Goal: Transaction & Acquisition: Book appointment/travel/reservation

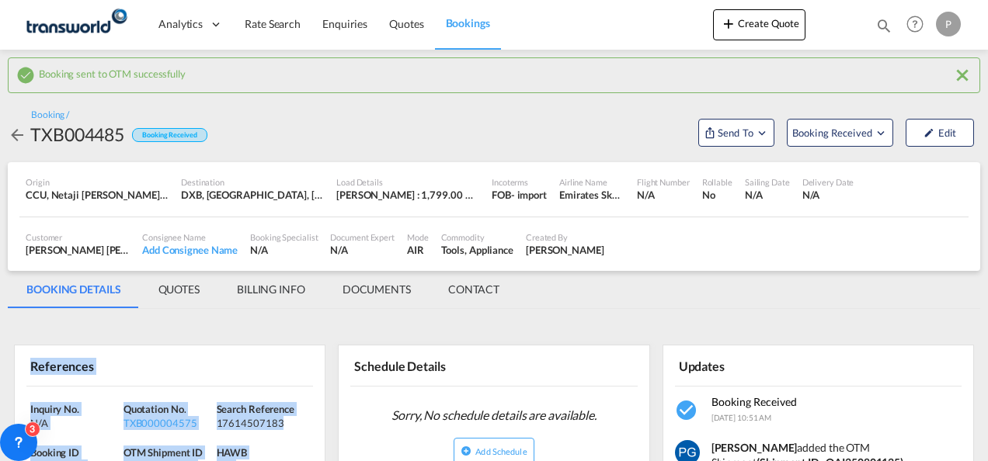
scroll to position [154, 0]
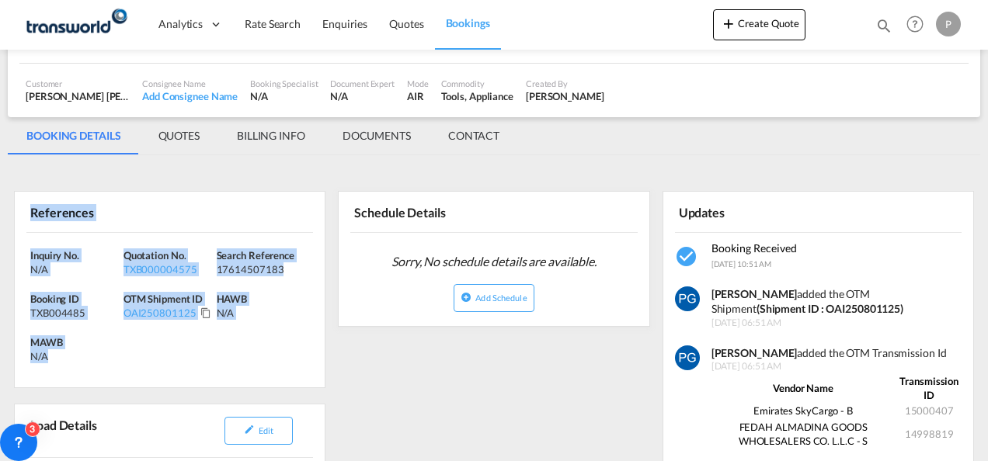
click at [771, 30] on button "Create Quote" at bounding box center [759, 24] width 92 height 31
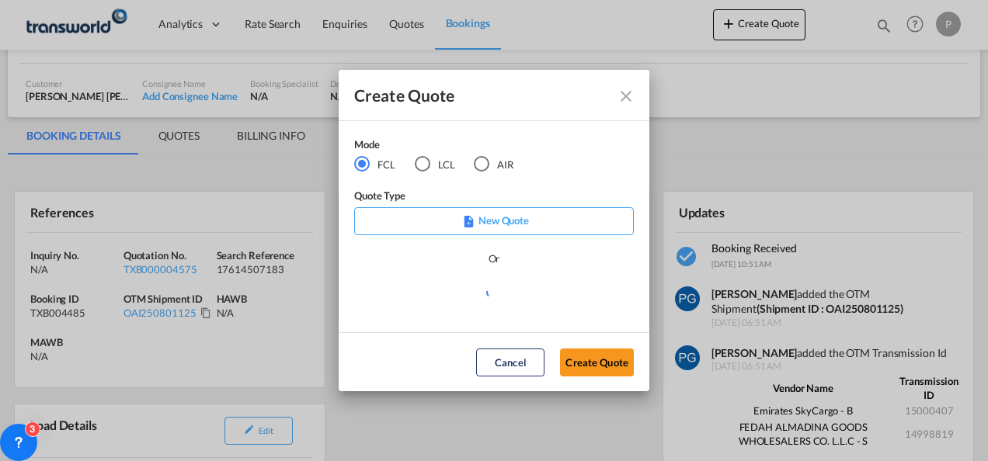
click at [430, 160] on md-radio-button "LCL" at bounding box center [435, 164] width 40 height 17
click at [579, 355] on button "Create Quote" at bounding box center [597, 363] width 74 height 28
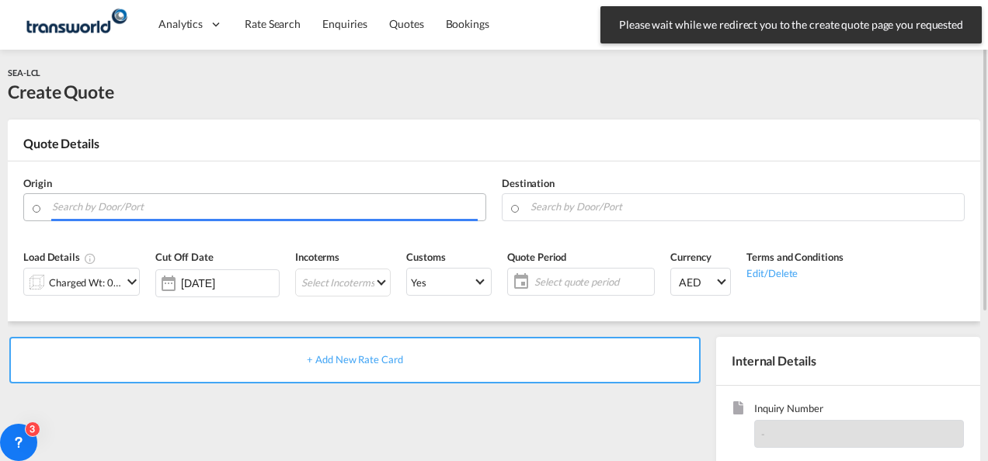
click at [169, 207] on input "Search by Door/Port" at bounding box center [265, 206] width 426 height 27
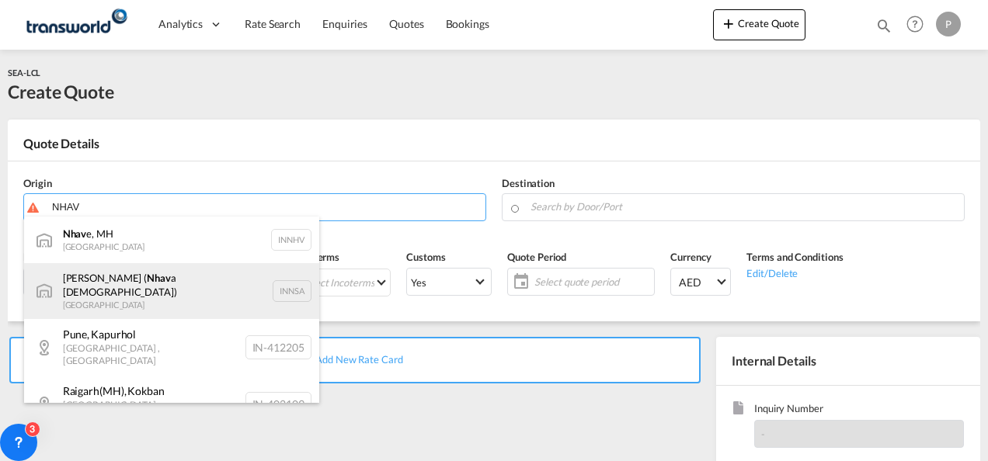
click at [130, 281] on div "[PERSON_NAME] ( Nhav a Sheva) [GEOGRAPHIC_DATA] INNSA" at bounding box center [171, 291] width 295 height 56
type input "[PERSON_NAME] ([PERSON_NAME]), [GEOGRAPHIC_DATA]"
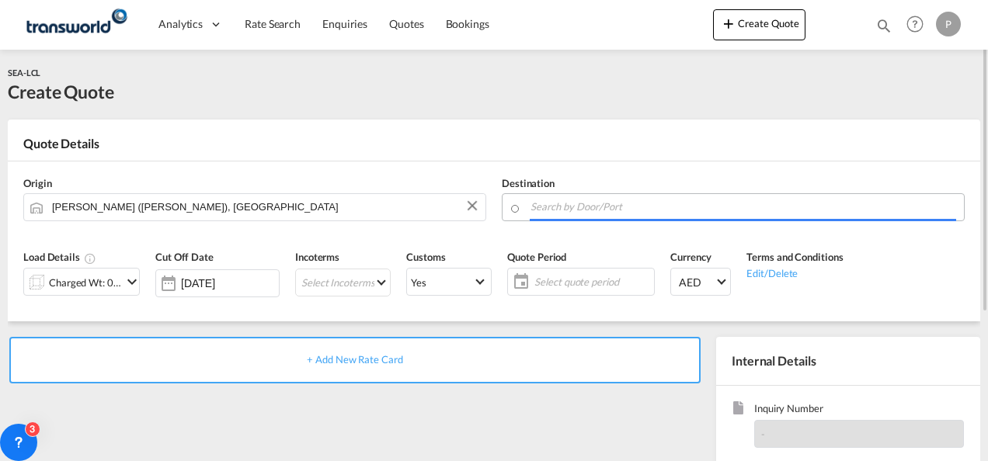
click at [573, 208] on input "Search by Door/Port" at bounding box center [744, 206] width 426 height 27
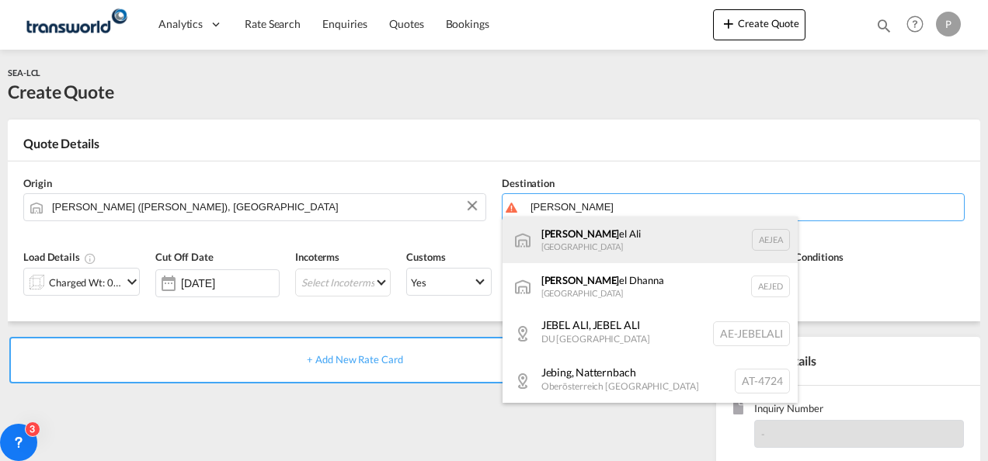
click at [579, 236] on div "[PERSON_NAME] el Ali [GEOGRAPHIC_DATA] [GEOGRAPHIC_DATA]" at bounding box center [650, 240] width 295 height 47
type input "[GEOGRAPHIC_DATA], [GEOGRAPHIC_DATA]"
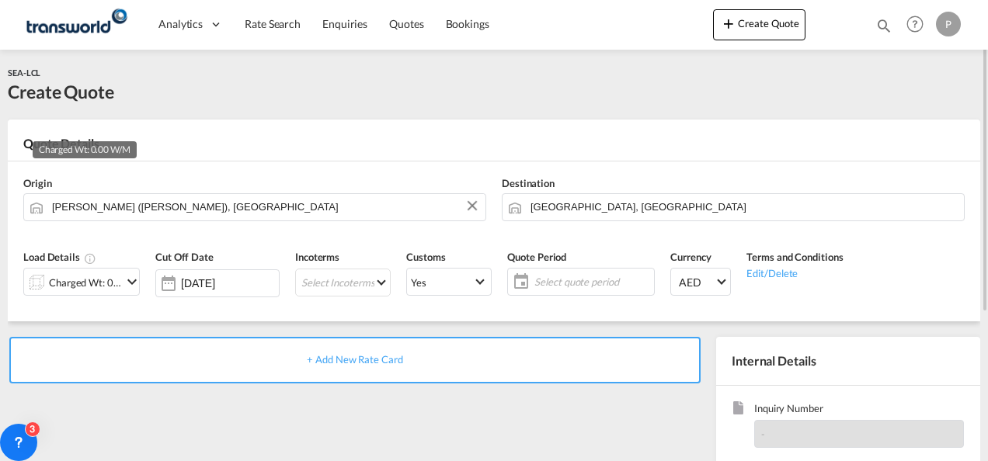
click at [117, 280] on div "Charged Wt: 0.00 W/M" at bounding box center [85, 283] width 73 height 22
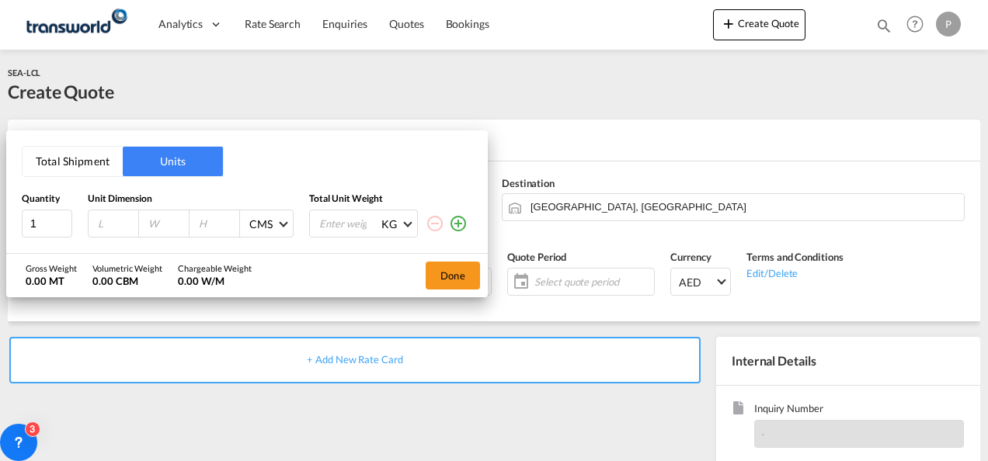
drag, startPoint x: 71, startPoint y: 163, endPoint x: 79, endPoint y: 172, distance: 12.6
click at [79, 172] on button "Total Shipment" at bounding box center [73, 162] width 100 height 30
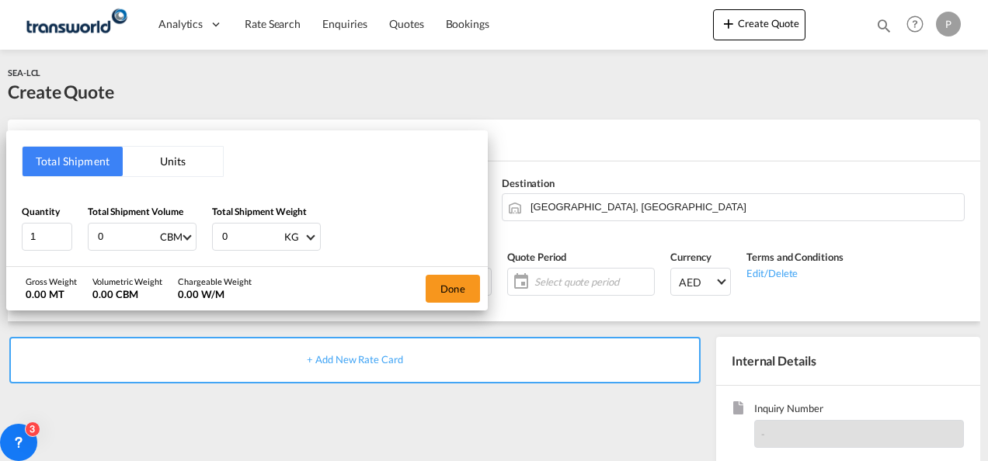
click at [79, 172] on button "Total Shipment" at bounding box center [73, 162] width 100 height 30
click at [110, 238] on input "0" at bounding box center [127, 237] width 62 height 26
type input "1"
click at [233, 234] on input "0" at bounding box center [252, 237] width 62 height 26
type input "100"
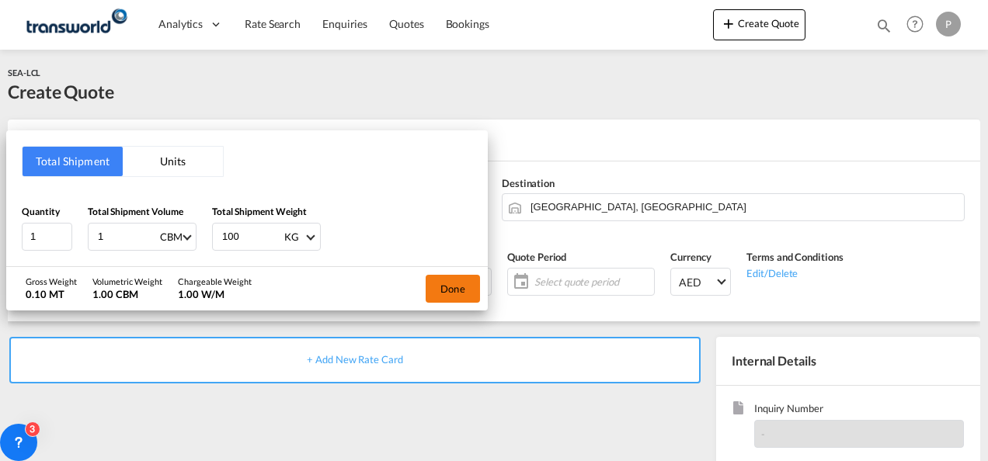
click at [465, 281] on button "Done" at bounding box center [453, 289] width 54 height 28
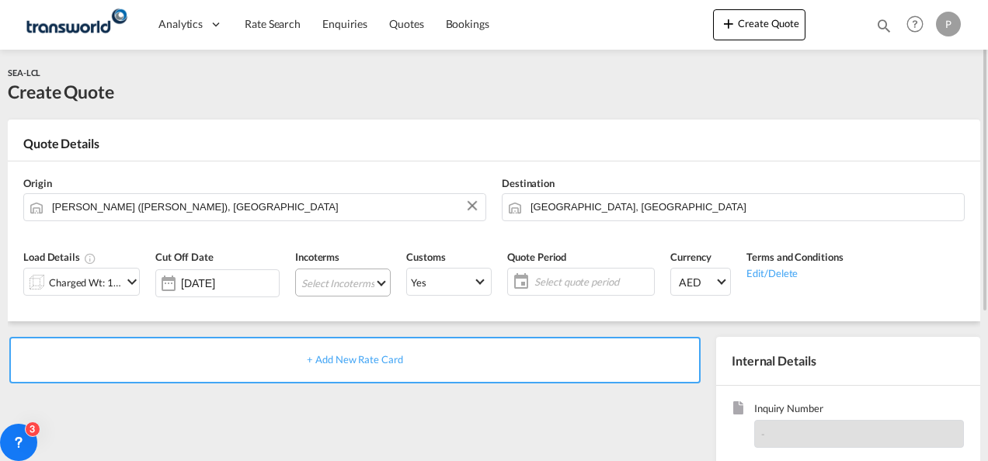
click at [314, 280] on md-select "Select Incoterms CFR - import Cost and Freight CPT - export Carrier Paid to CIP…" at bounding box center [343, 283] width 96 height 28
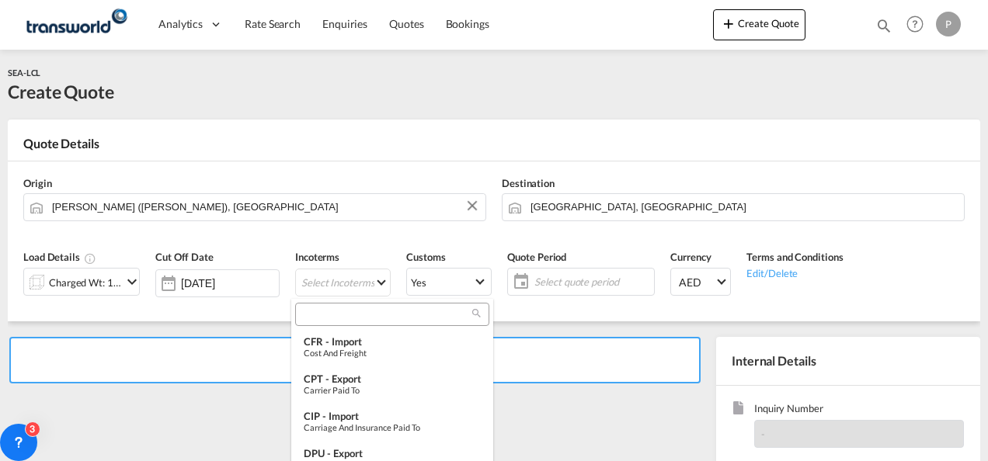
click at [320, 308] on input "search" at bounding box center [386, 315] width 172 height 14
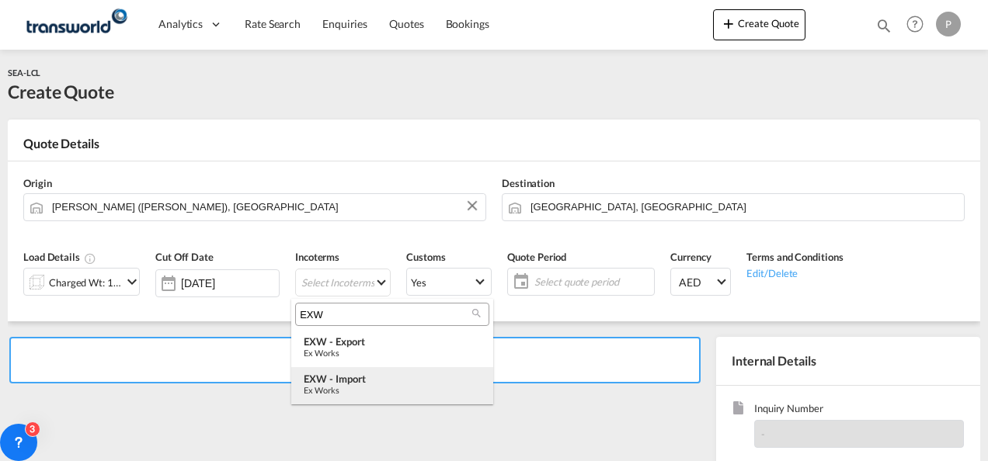
type input "EXW"
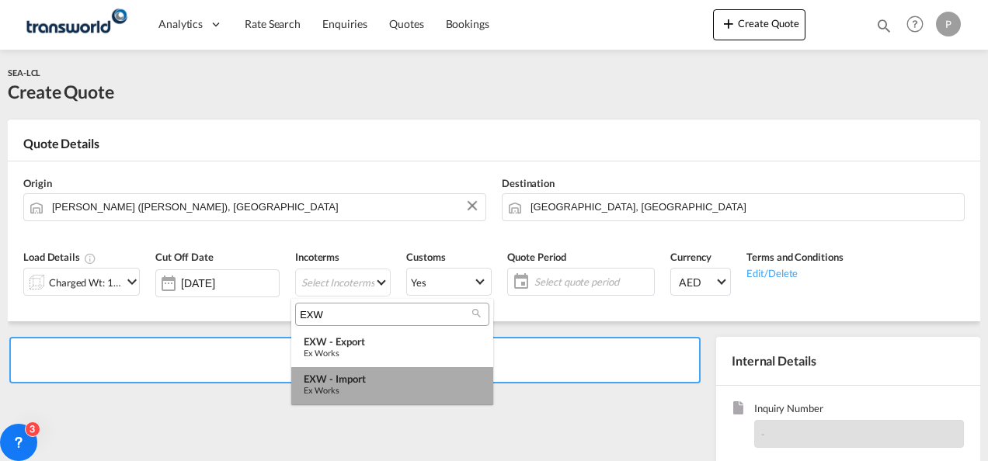
click at [340, 384] on div "EXW - import" at bounding box center [392, 379] width 177 height 12
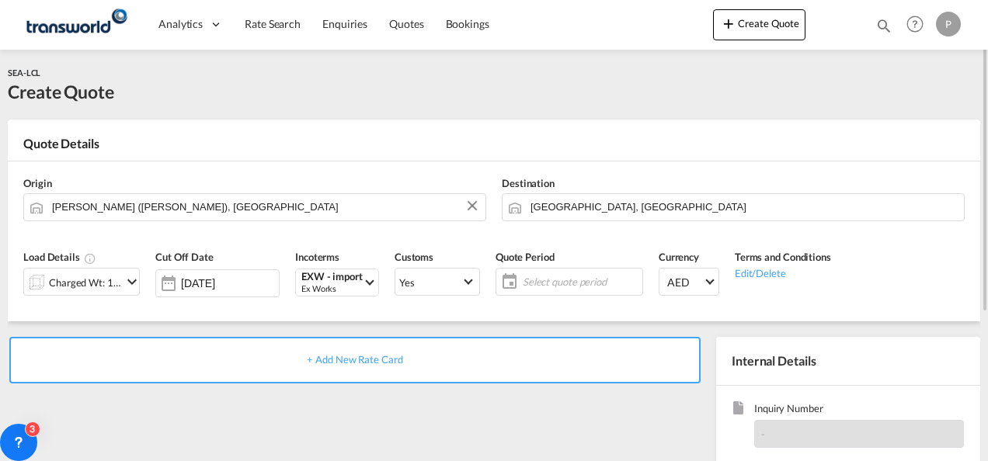
click at [564, 286] on span "Select quote period" at bounding box center [581, 282] width 116 height 14
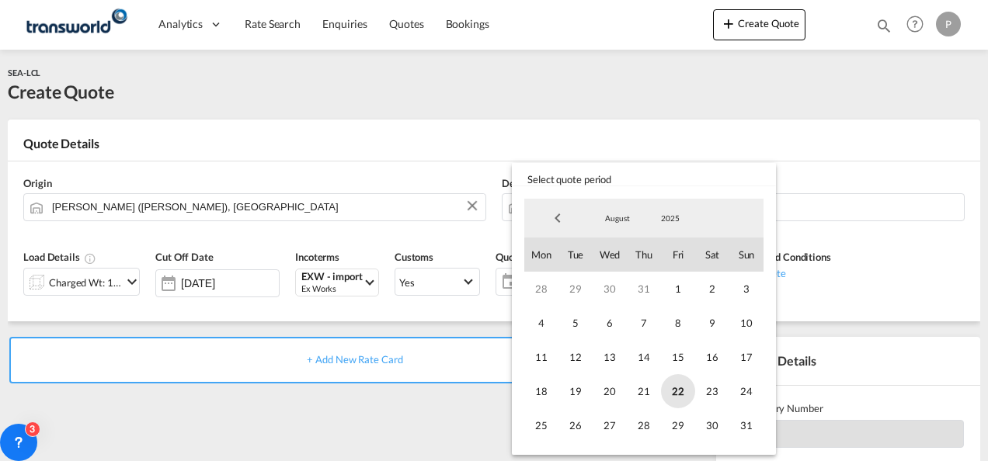
click at [677, 387] on span "22" at bounding box center [678, 391] width 34 height 34
click at [754, 438] on span "31" at bounding box center [746, 426] width 34 height 34
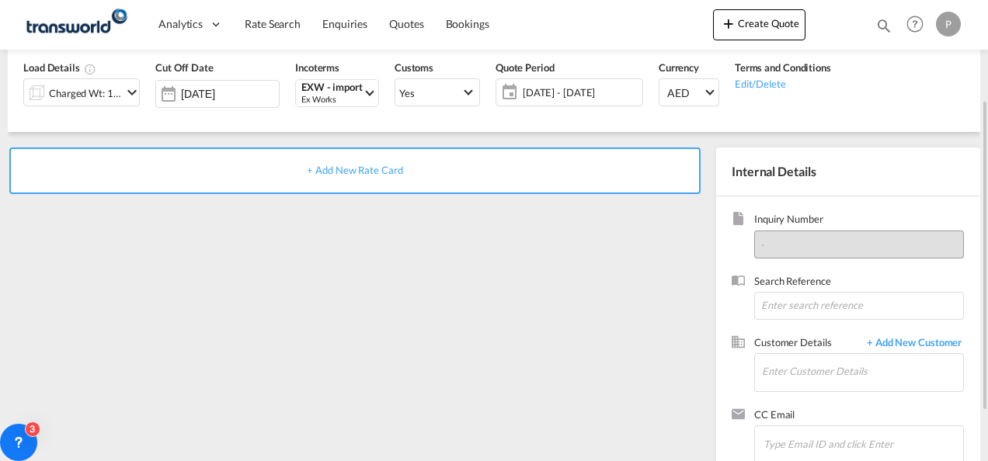
scroll to position [193, 0]
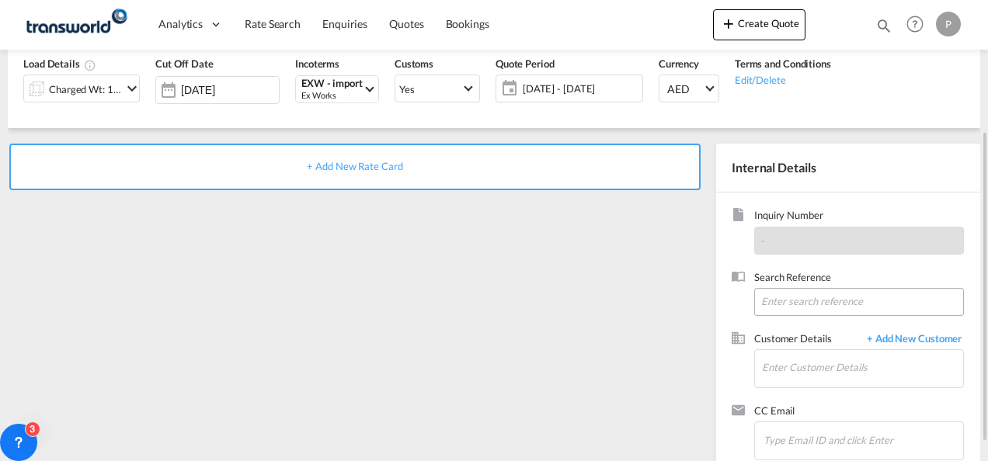
click at [792, 301] on input at bounding box center [859, 302] width 210 height 28
type input "TWG649"
click at [777, 365] on input "Enter Customer Details" at bounding box center [862, 367] width 201 height 35
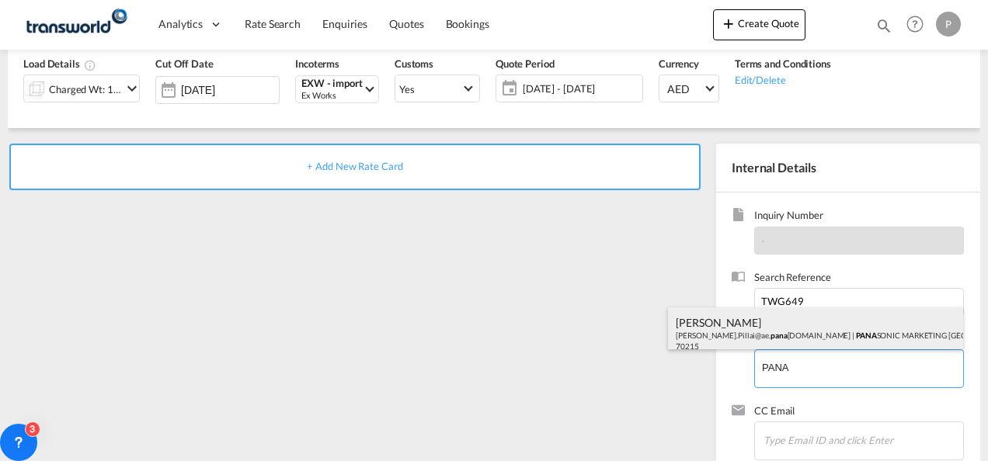
click at [756, 312] on div "[PERSON_NAME] [PERSON_NAME].Pillai@ae. pana [DOMAIN_NAME] | PANA SONIC MARKETIN…" at bounding box center [815, 334] width 295 height 53
type input "PANASONIC MARKETING [GEOGRAPHIC_DATA] AND [GEOGRAPHIC_DATA] (PMMAF) SPARE PARTS…"
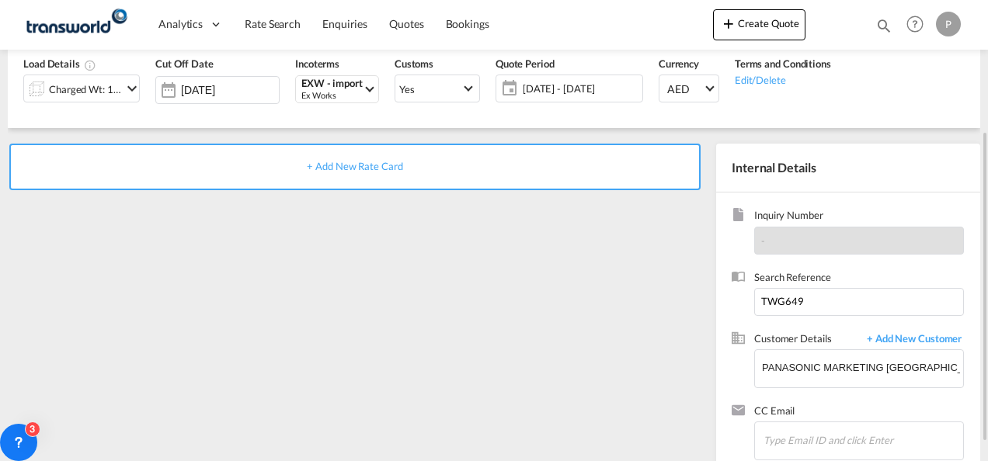
click at [350, 164] on span "+ Add New Rate Card" at bounding box center [355, 166] width 96 height 12
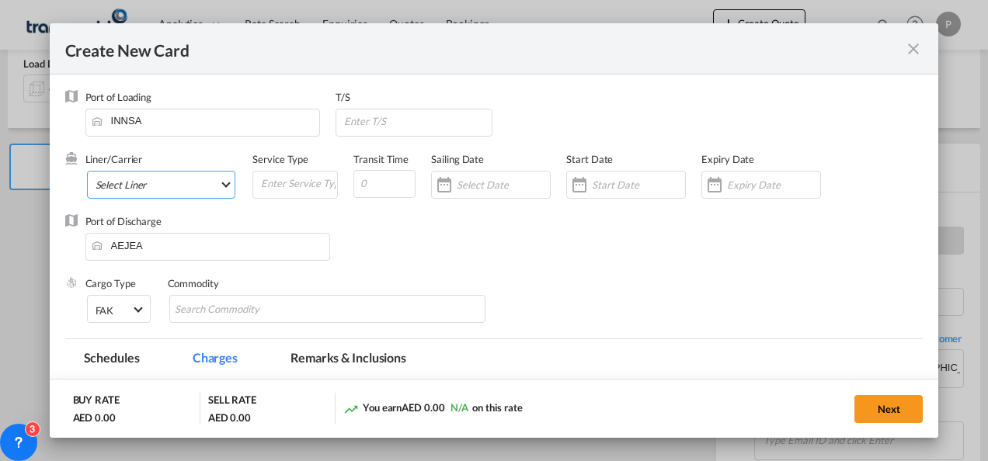
click at [126, 183] on md-select "Select Liner 2HM LOGISTICS D.O.O 2HM LOGISTICS D.O.O. / TDWC-CAPODISTRI 2HM LOG…" at bounding box center [161, 185] width 149 height 28
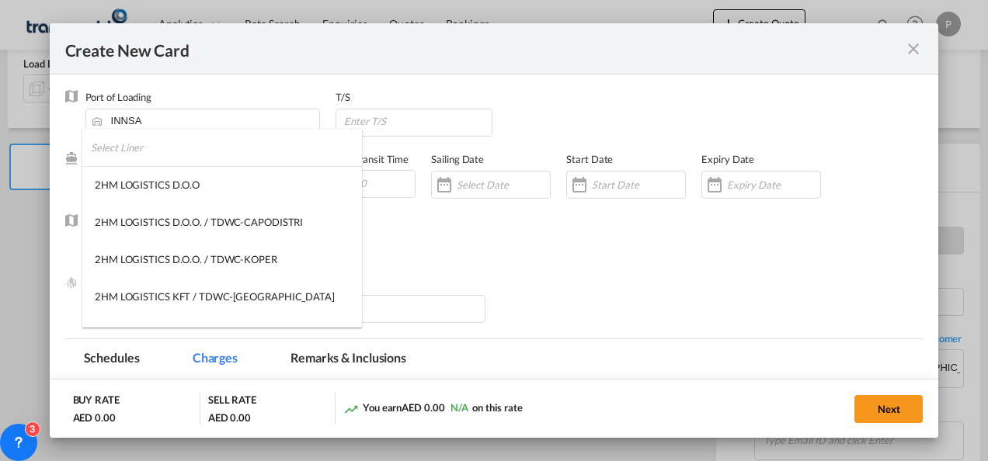
click at [127, 148] on input "search" at bounding box center [226, 147] width 271 height 37
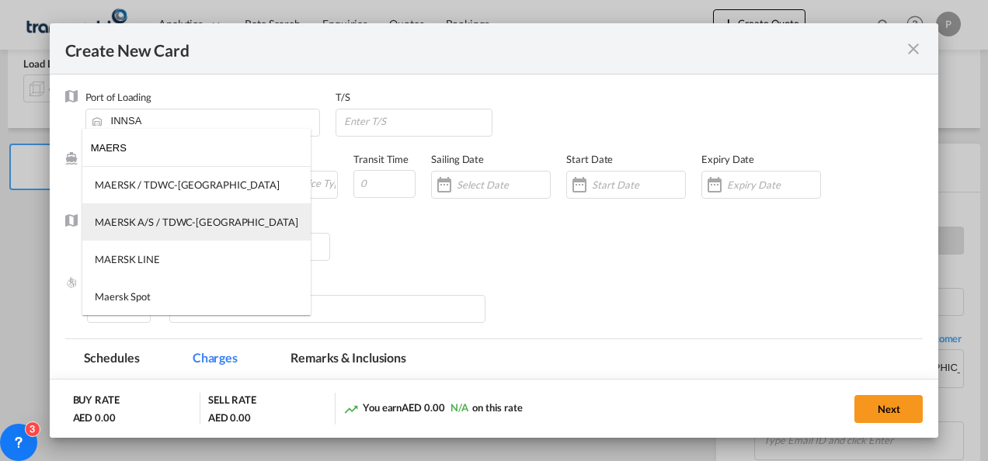
type input "MAERS"
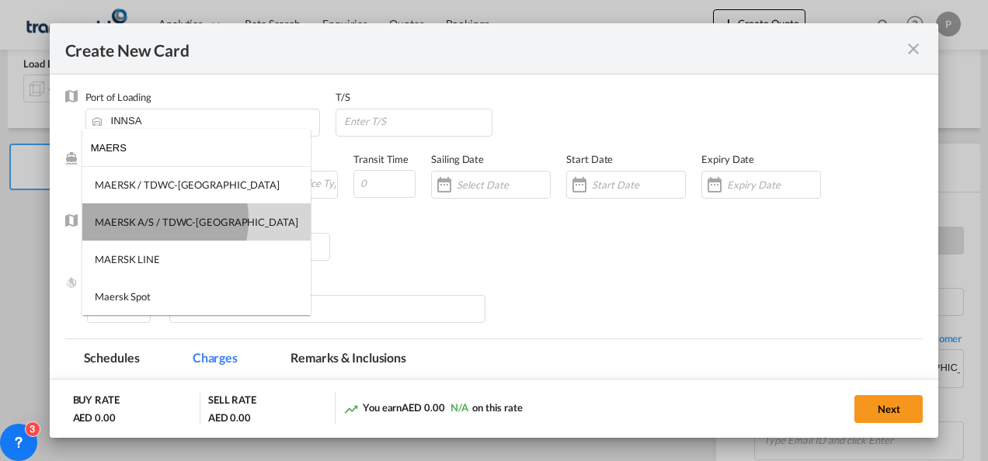
click at [149, 220] on div "MAERSK A/S / TDWC-[GEOGRAPHIC_DATA]" at bounding box center [197, 222] width 204 height 14
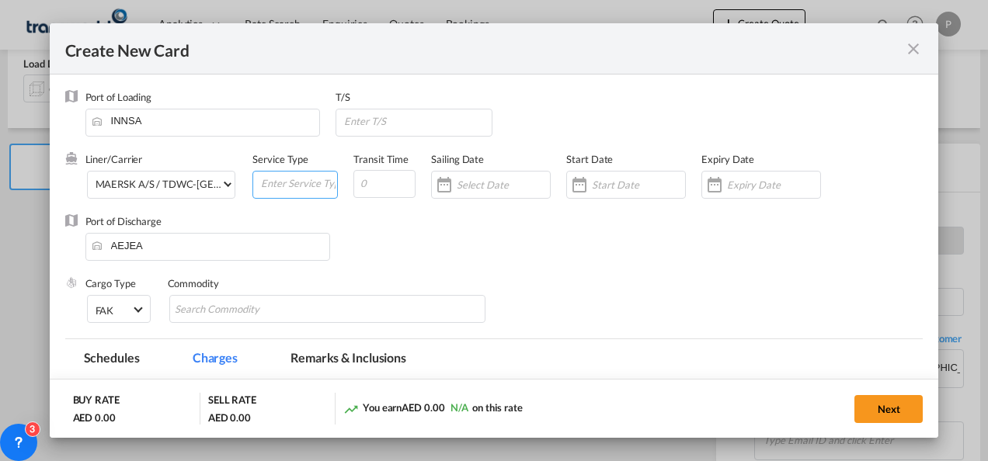
click at [287, 186] on input "Create New Card ..." at bounding box center [298, 183] width 78 height 23
type input "EXW IMPORT"
click at [758, 176] on div "Create New Card ..." at bounding box center [761, 185] width 120 height 28
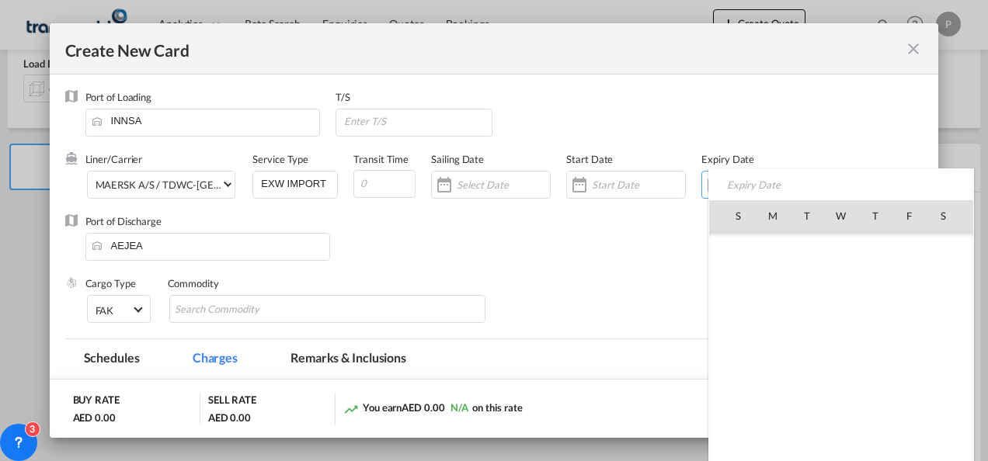
scroll to position [359612, 0]
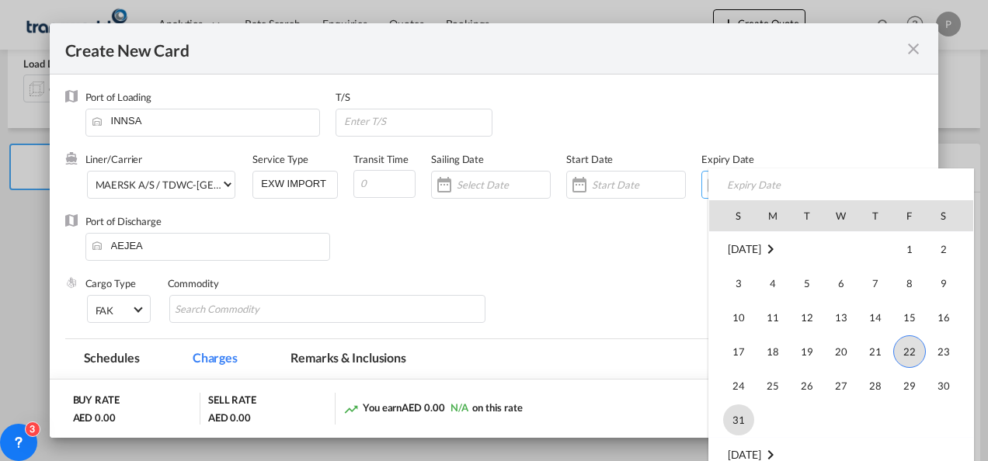
click at [738, 417] on span "31" at bounding box center [738, 420] width 31 height 31
type input "[DATE]"
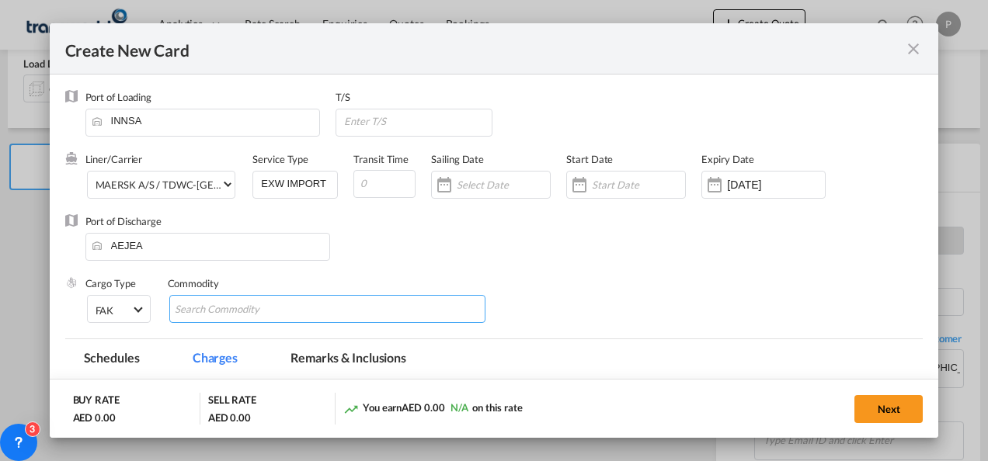
click at [211, 309] on input "Chips input." at bounding box center [246, 310] width 142 height 25
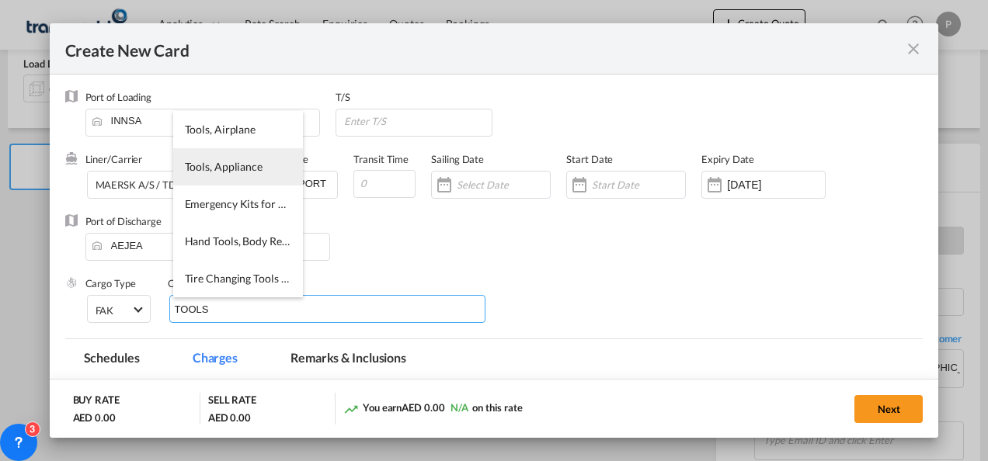
type input "TOOLS"
click at [230, 172] on span "Tools, Appliance" at bounding box center [224, 166] width 78 height 13
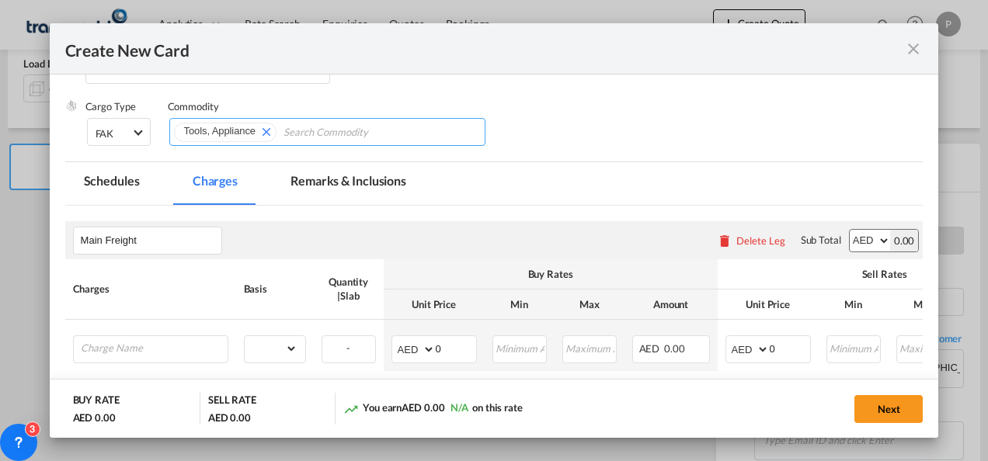
scroll to position [183, 0]
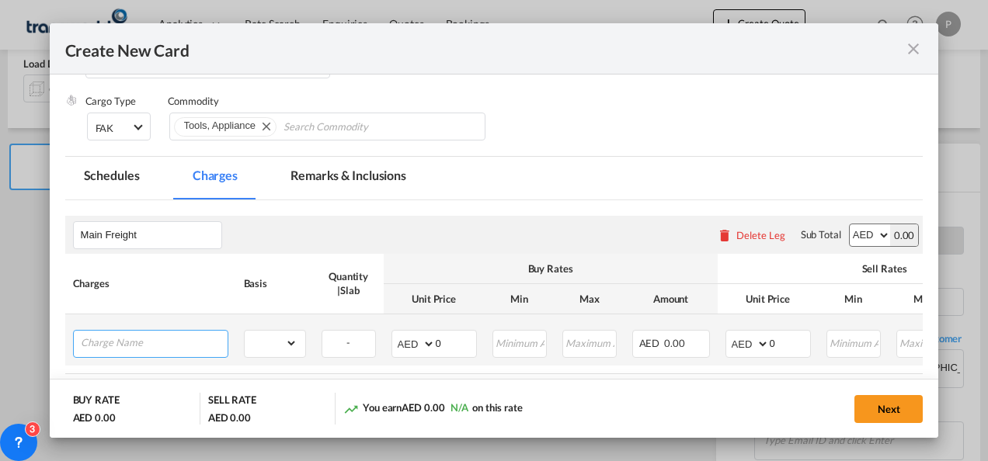
click at [159, 343] on input "Charge Name" at bounding box center [154, 342] width 147 height 23
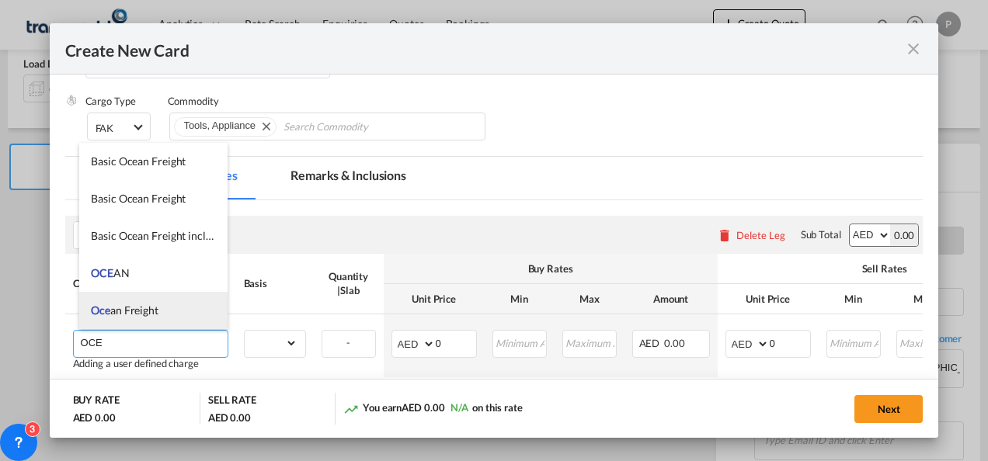
click at [134, 311] on span "Oce an Freight" at bounding box center [125, 310] width 68 height 13
type input "Ocean Freight"
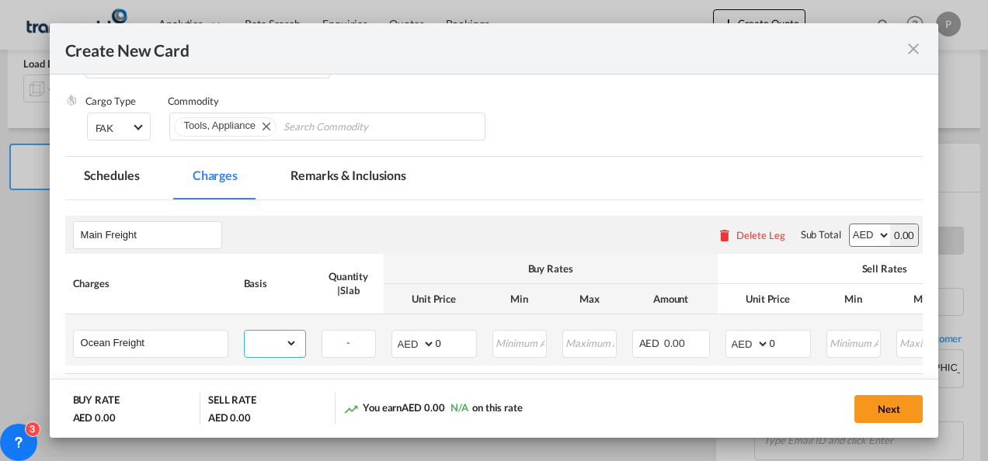
click at [294, 350] on select "gross_weight volumetric_weight per_shipment per_bl per_km per_hawb per_kg flat …" at bounding box center [271, 343] width 53 height 25
select select "per_shipment"
click at [245, 331] on select "gross_weight volumetric_weight per_shipment per_bl per_km per_hawb per_kg flat …" at bounding box center [271, 343] width 53 height 25
click at [458, 340] on input "0" at bounding box center [456, 342] width 40 height 23
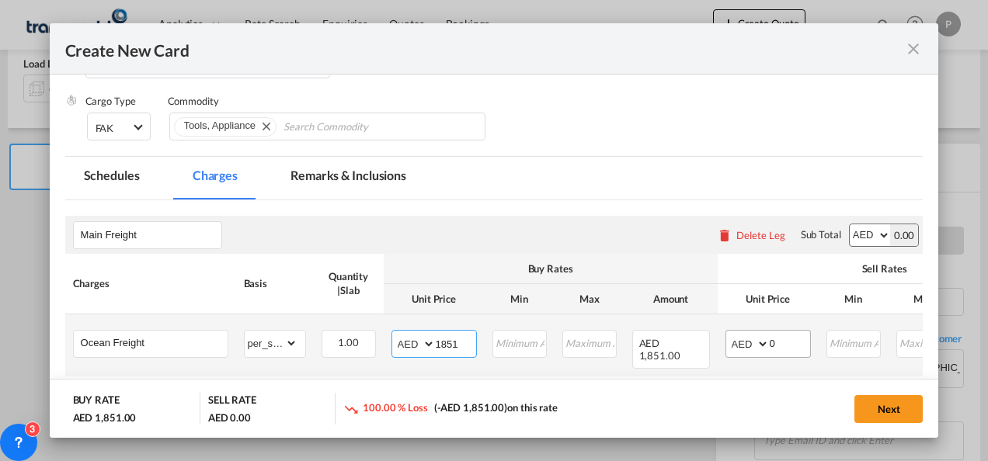
type input "1851"
click at [792, 337] on input "0" at bounding box center [790, 342] width 40 height 23
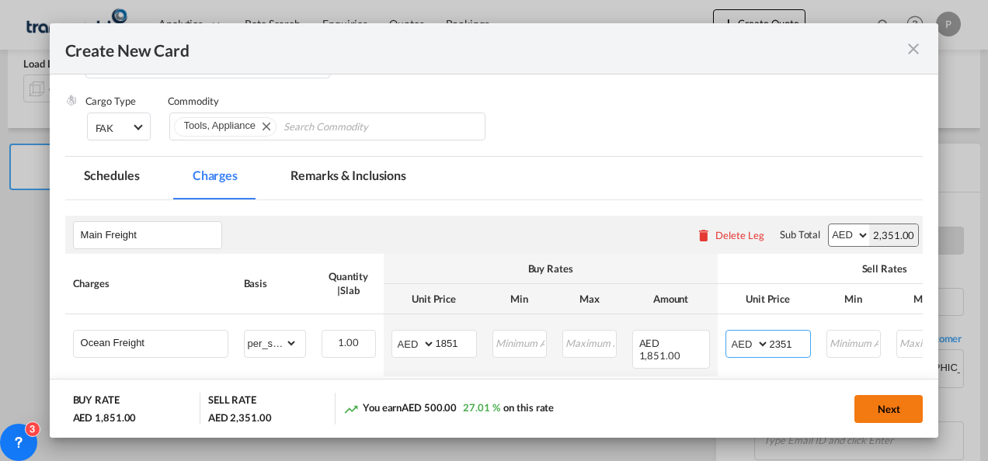
type input "2351"
click at [894, 414] on button "Next" at bounding box center [888, 409] width 68 height 28
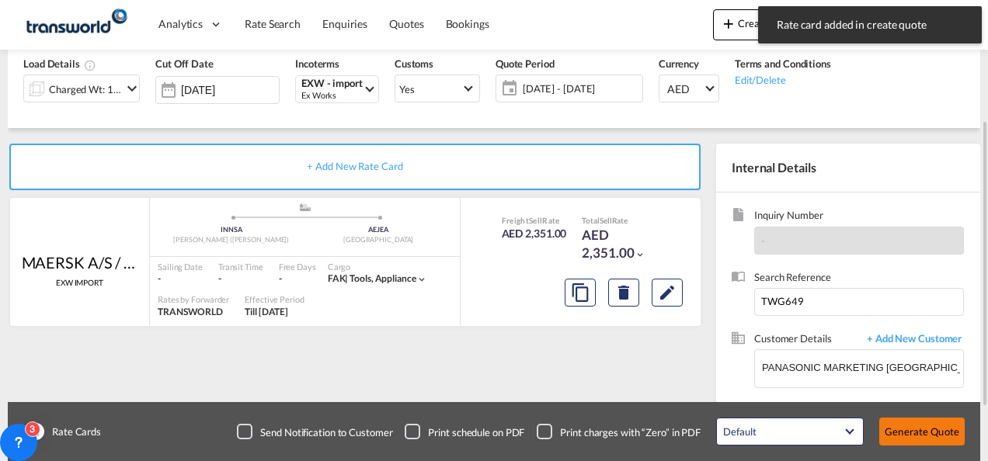
click at [910, 435] on button "Generate Quote" at bounding box center [921, 432] width 85 height 28
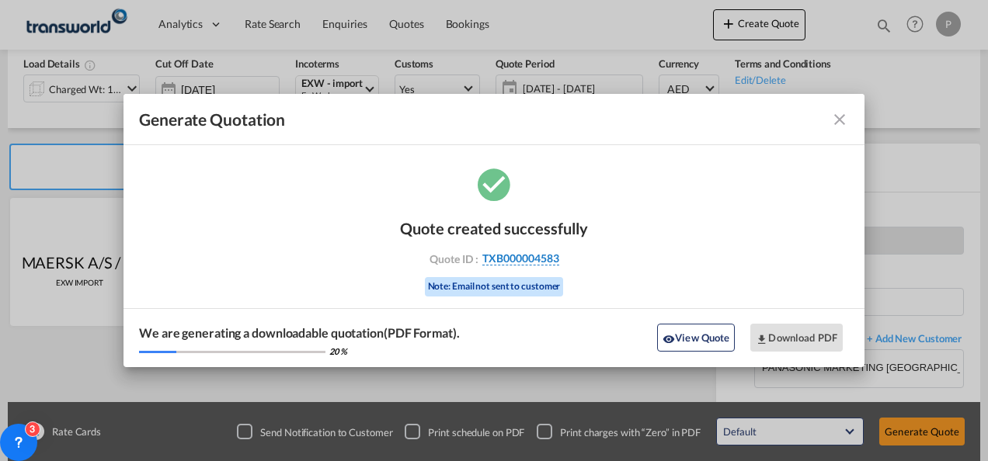
click at [521, 258] on span "TXB000004583" at bounding box center [520, 259] width 77 height 14
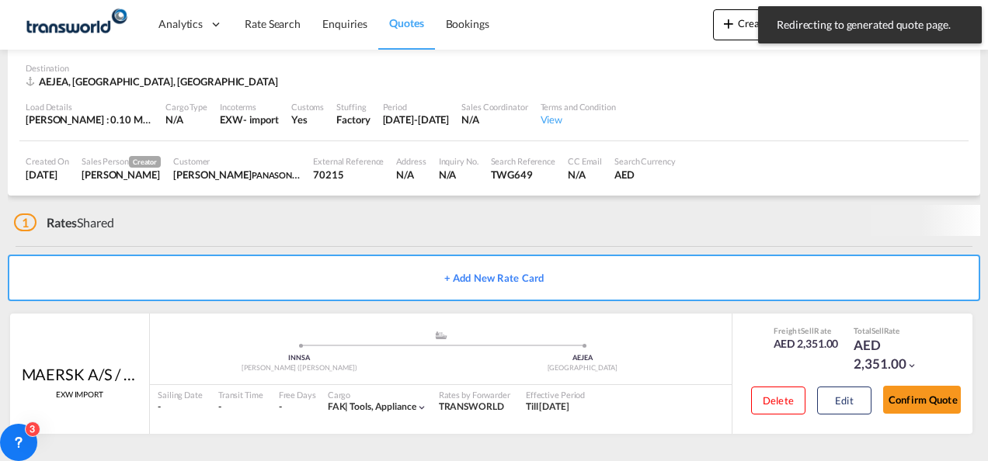
scroll to position [95, 0]
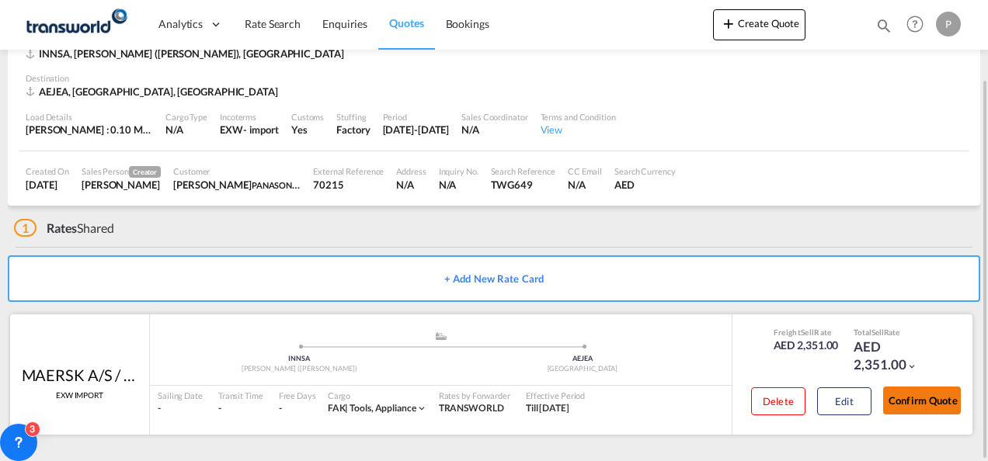
click at [911, 397] on button "Confirm Quote" at bounding box center [922, 401] width 78 height 28
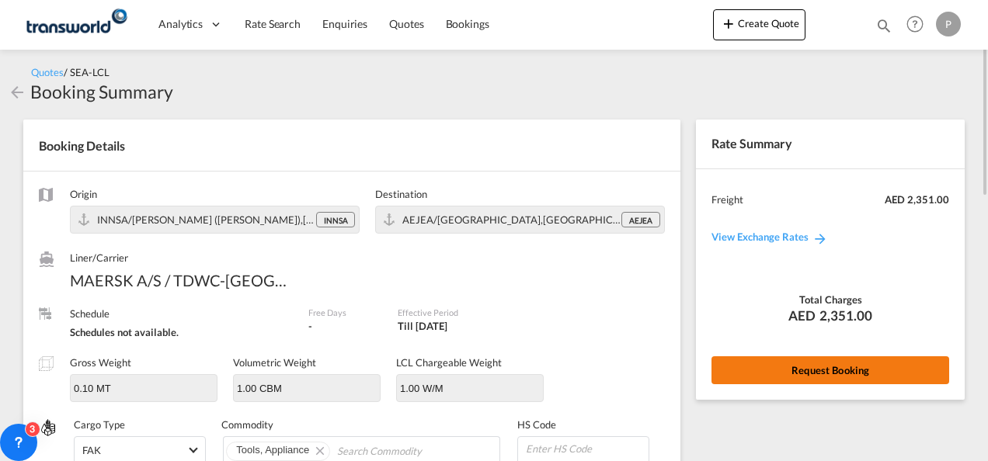
click at [867, 371] on button "Request Booking" at bounding box center [831, 371] width 238 height 28
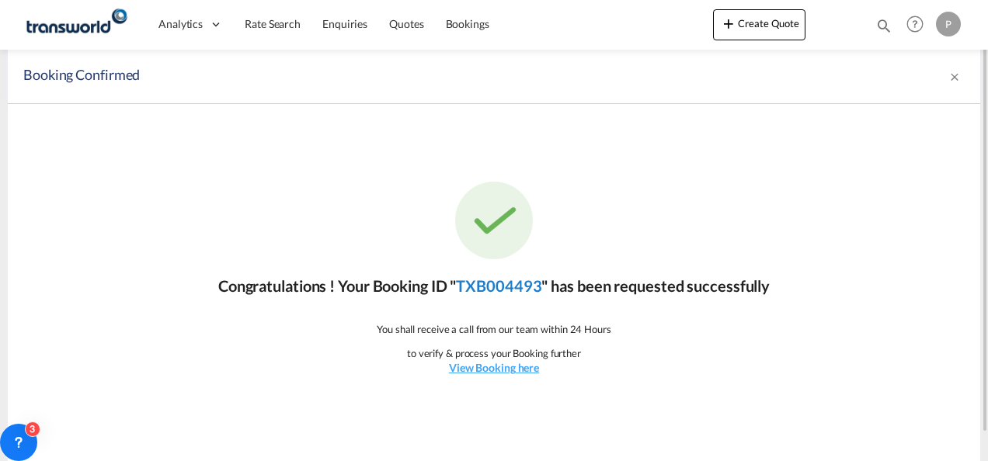
click at [503, 278] on link "TXB004493" at bounding box center [498, 286] width 85 height 19
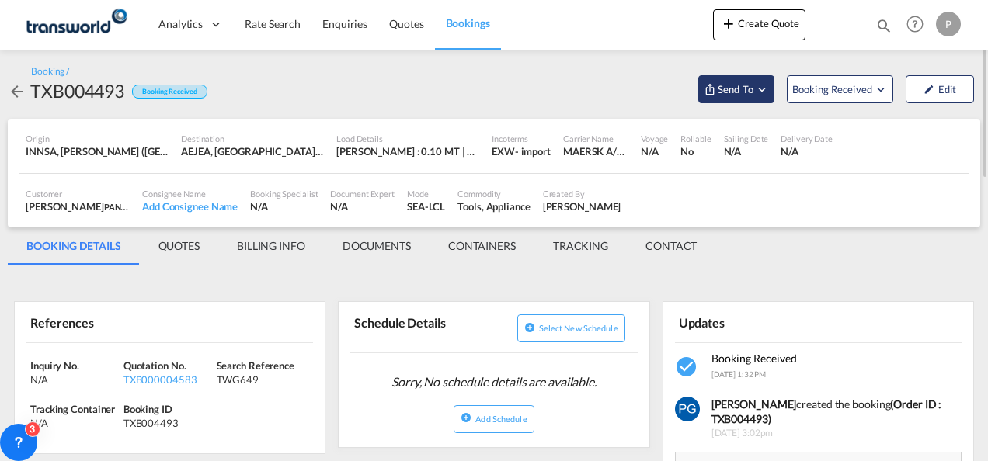
click at [747, 92] on span "Send To" at bounding box center [735, 90] width 39 height 16
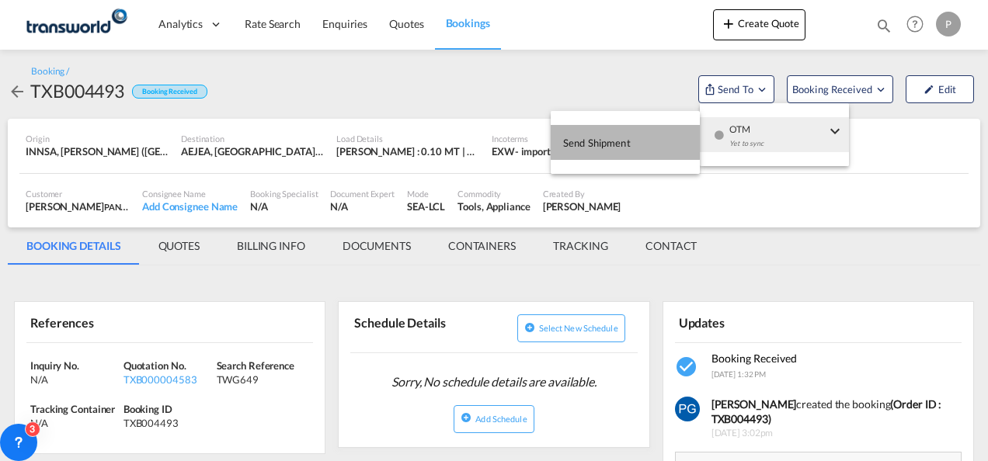
click at [666, 134] on button "Send Shipment" at bounding box center [625, 142] width 149 height 35
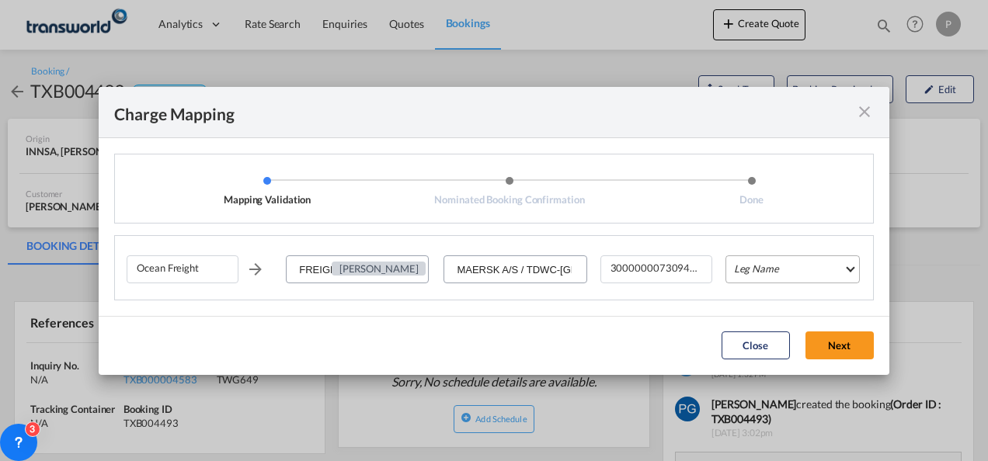
click at [748, 274] on md-select "Leg Name HANDLING ORIGIN VESSEL HANDLING DESTINATION OTHERS TL PICK UP CUSTOMS …" at bounding box center [793, 270] width 134 height 28
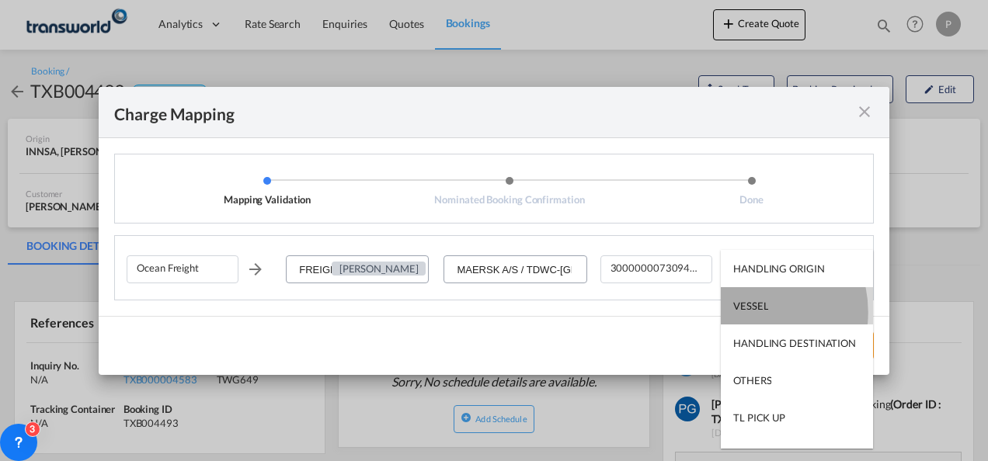
click at [745, 312] on div "VESSEL" at bounding box center [750, 306] width 35 height 14
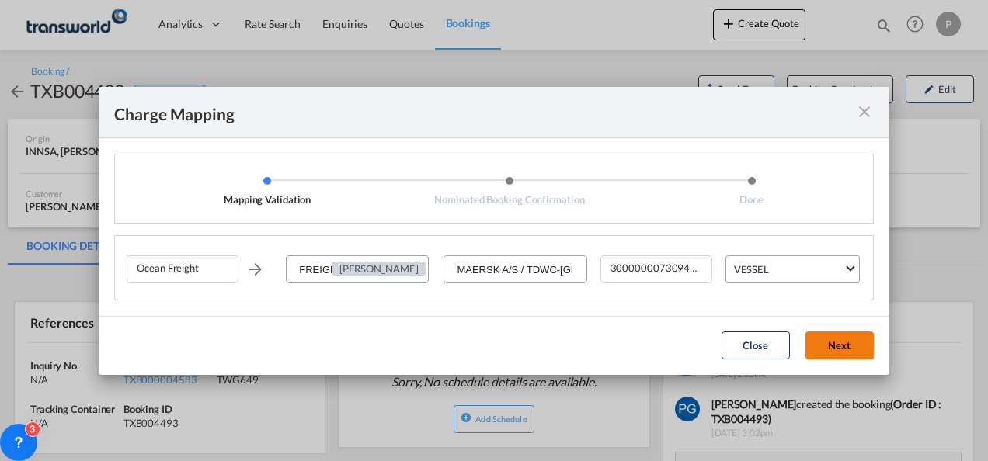
click at [816, 346] on button "Next" at bounding box center [840, 346] width 68 height 28
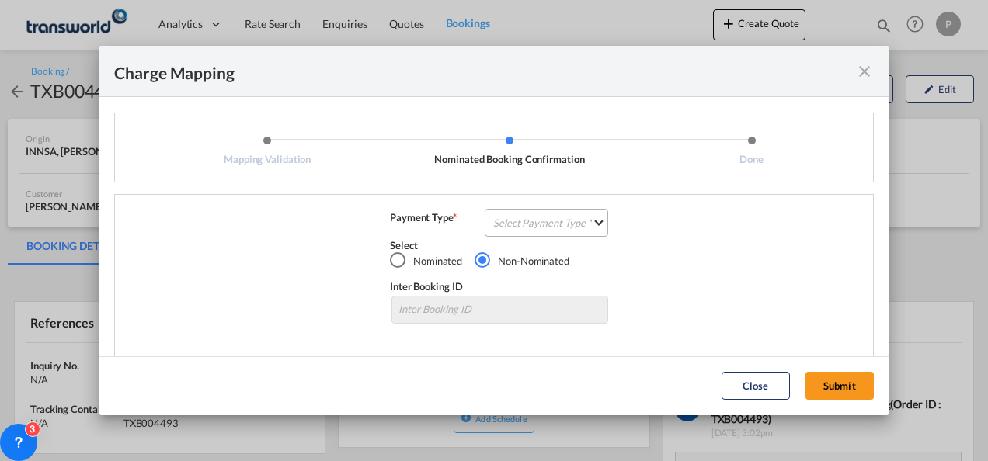
click at [515, 221] on md-select "Select Payment Type COLLECT PREPAID" at bounding box center [547, 223] width 124 height 28
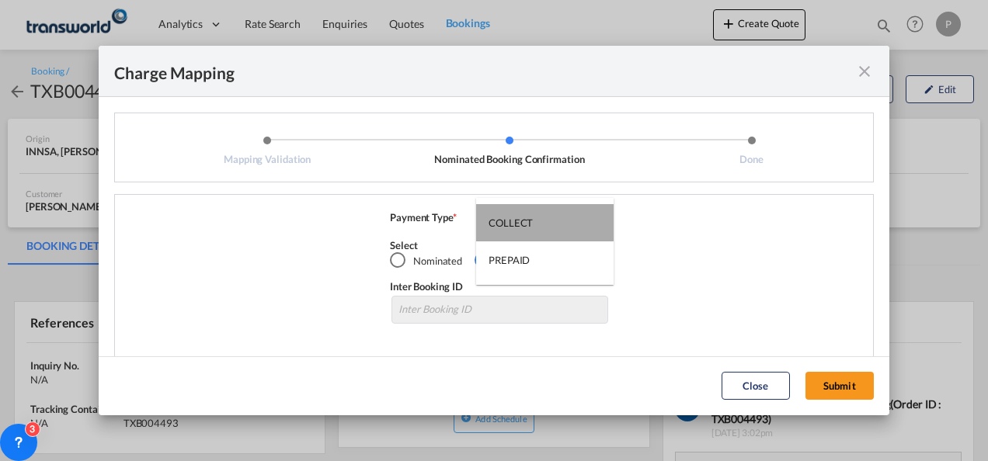
click at [515, 221] on div "COLLECT" at bounding box center [511, 223] width 44 height 14
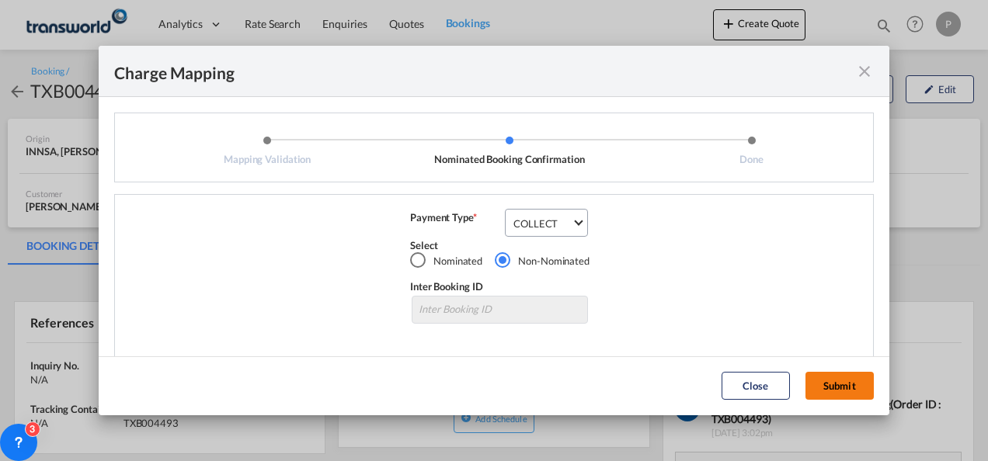
click at [819, 384] on button "Submit" at bounding box center [840, 386] width 68 height 28
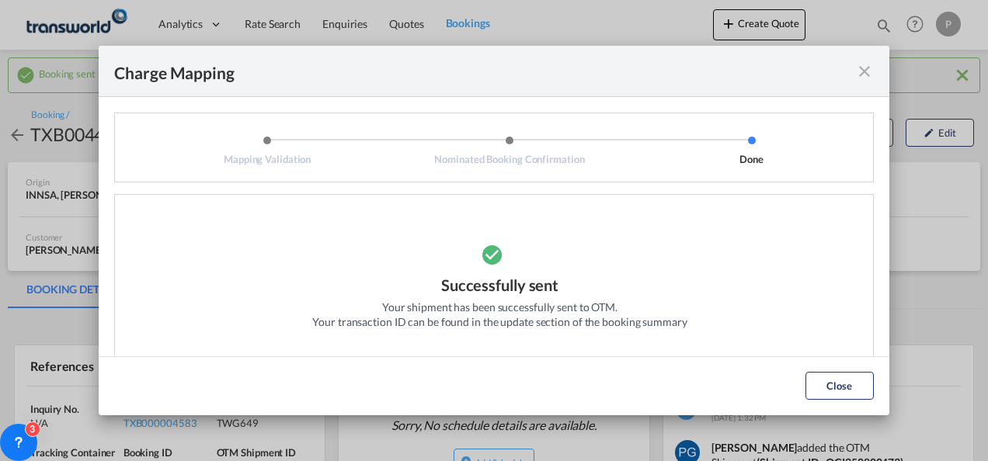
click at [861, 71] on md-icon "icon-close fg-AAA8AD cursor" at bounding box center [864, 71] width 19 height 19
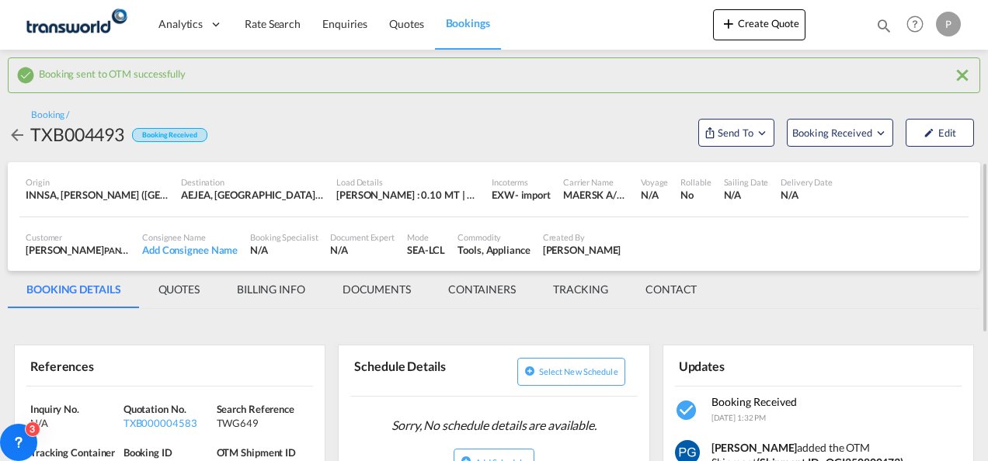
scroll to position [130, 0]
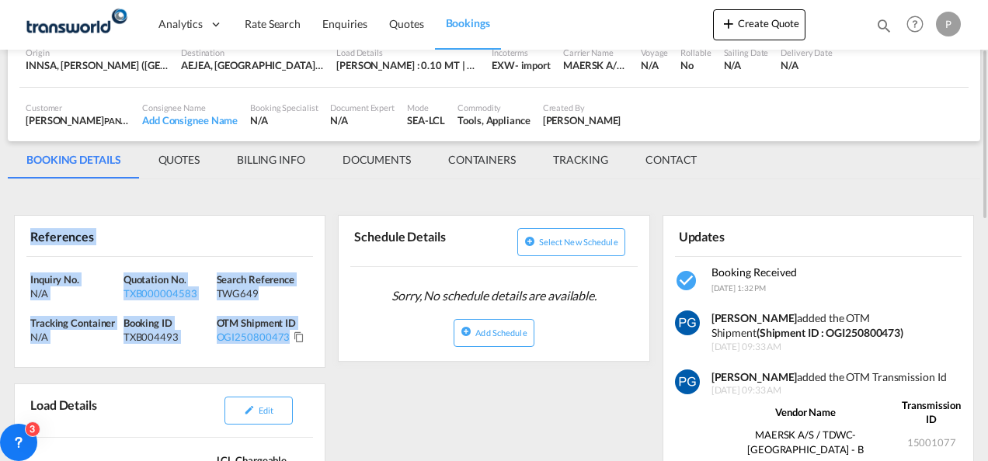
drag, startPoint x: 22, startPoint y: 237, endPoint x: 301, endPoint y: 353, distance: 302.6
click at [301, 353] on div "References Inquiry No. N/A Quotation No. TXB000004583 Search Reference TWG649 T…" at bounding box center [169, 291] width 311 height 153
copy div "References Inquiry No. N/A Quotation No. TXB000004583 Search Reference TWG649 T…"
